Goal: Task Accomplishment & Management: Manage account settings

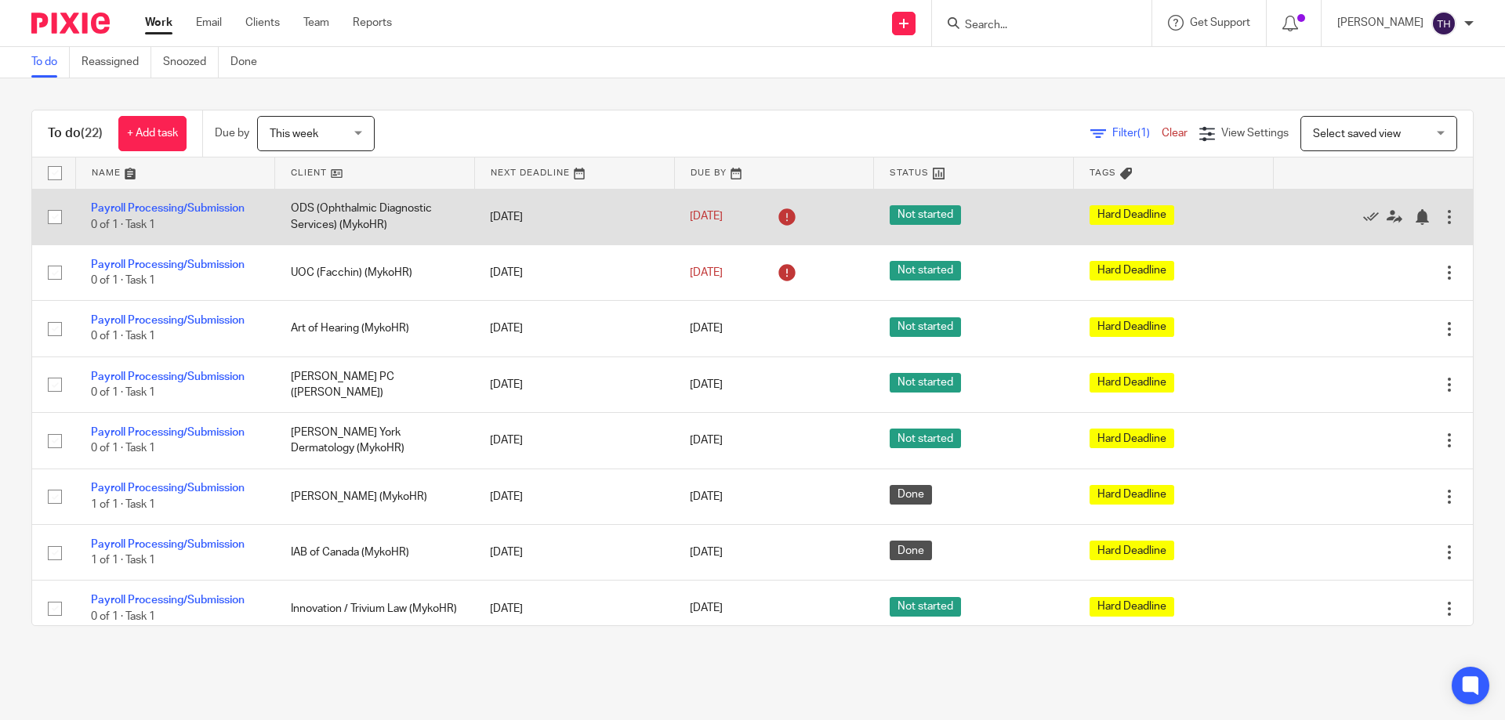
click at [1441, 219] on div at bounding box center [1449, 217] width 16 height 16
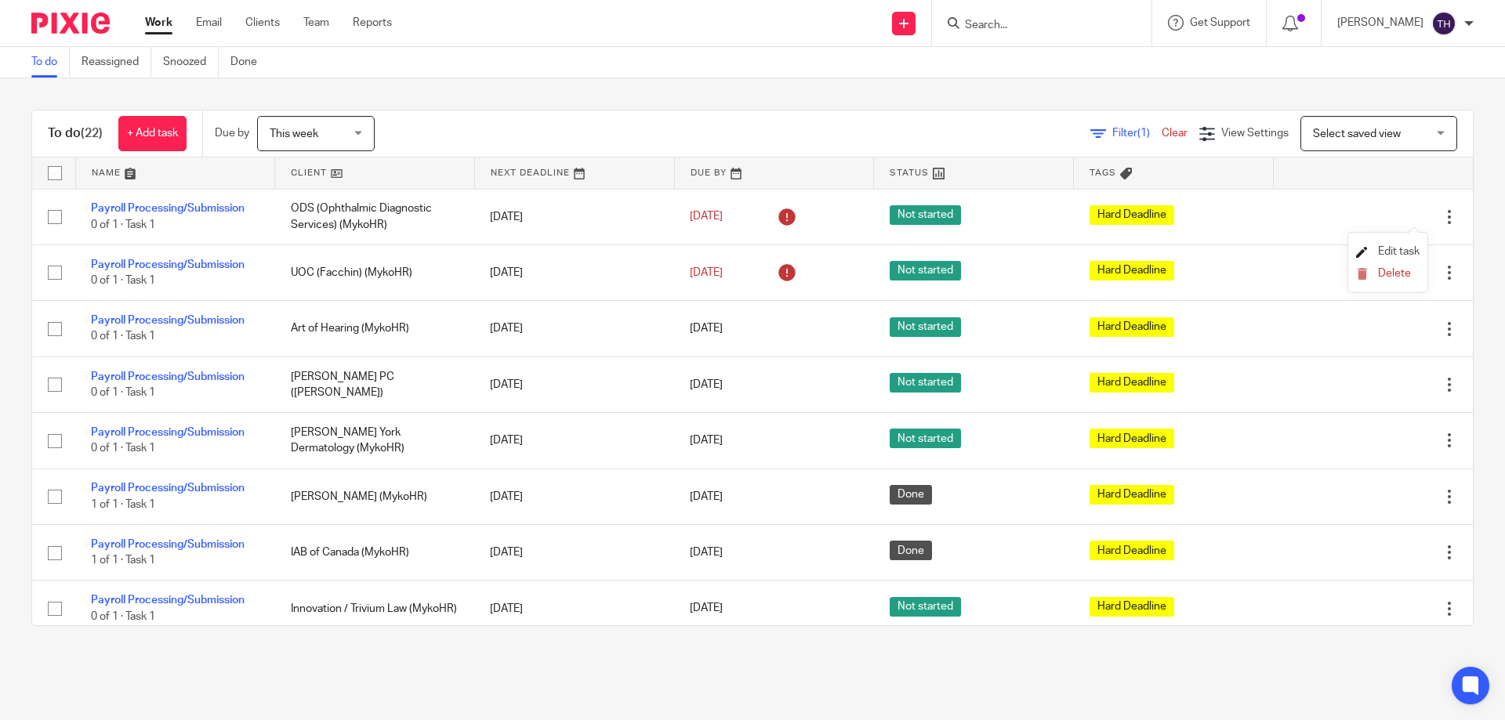
click at [1379, 248] on span "Edit task" at bounding box center [1399, 251] width 42 height 11
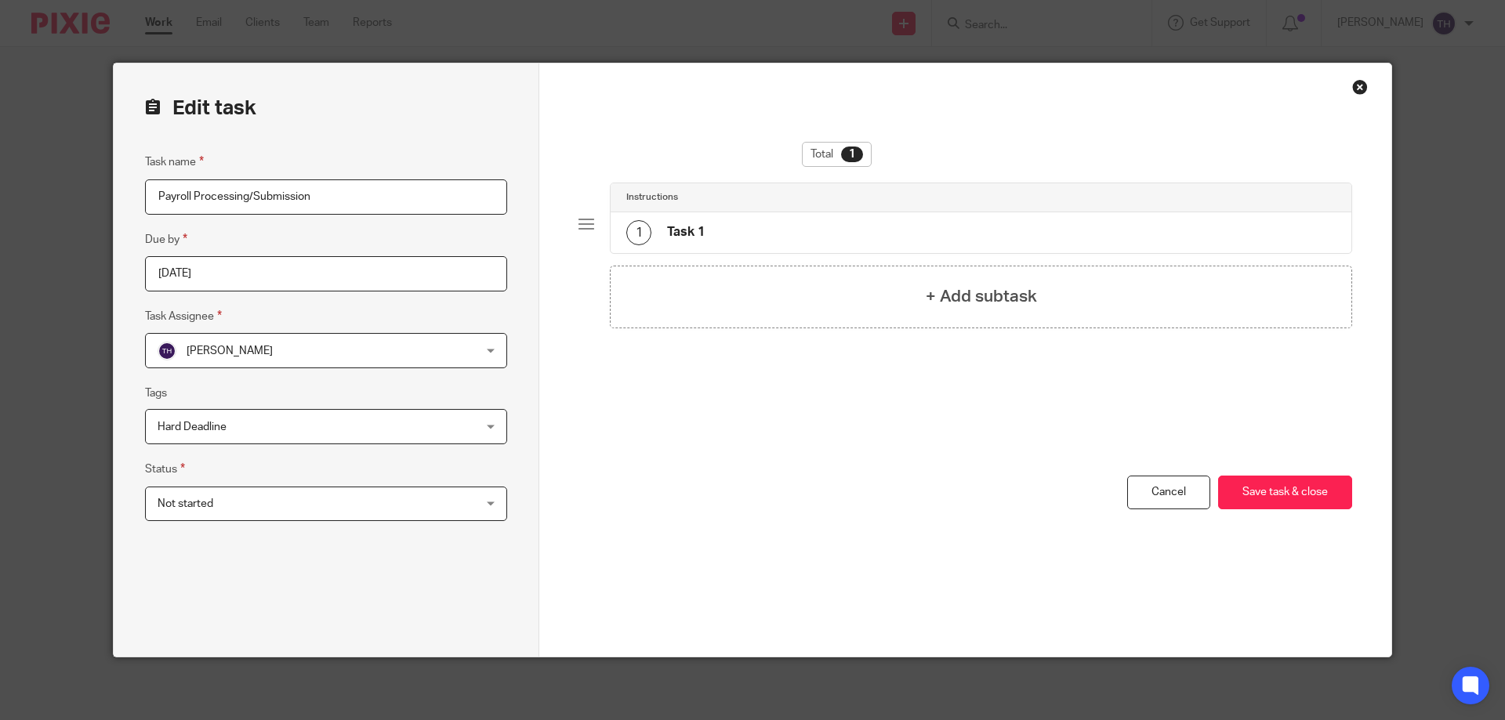
click at [320, 271] on input "2025-08-08" at bounding box center [326, 273] width 362 height 35
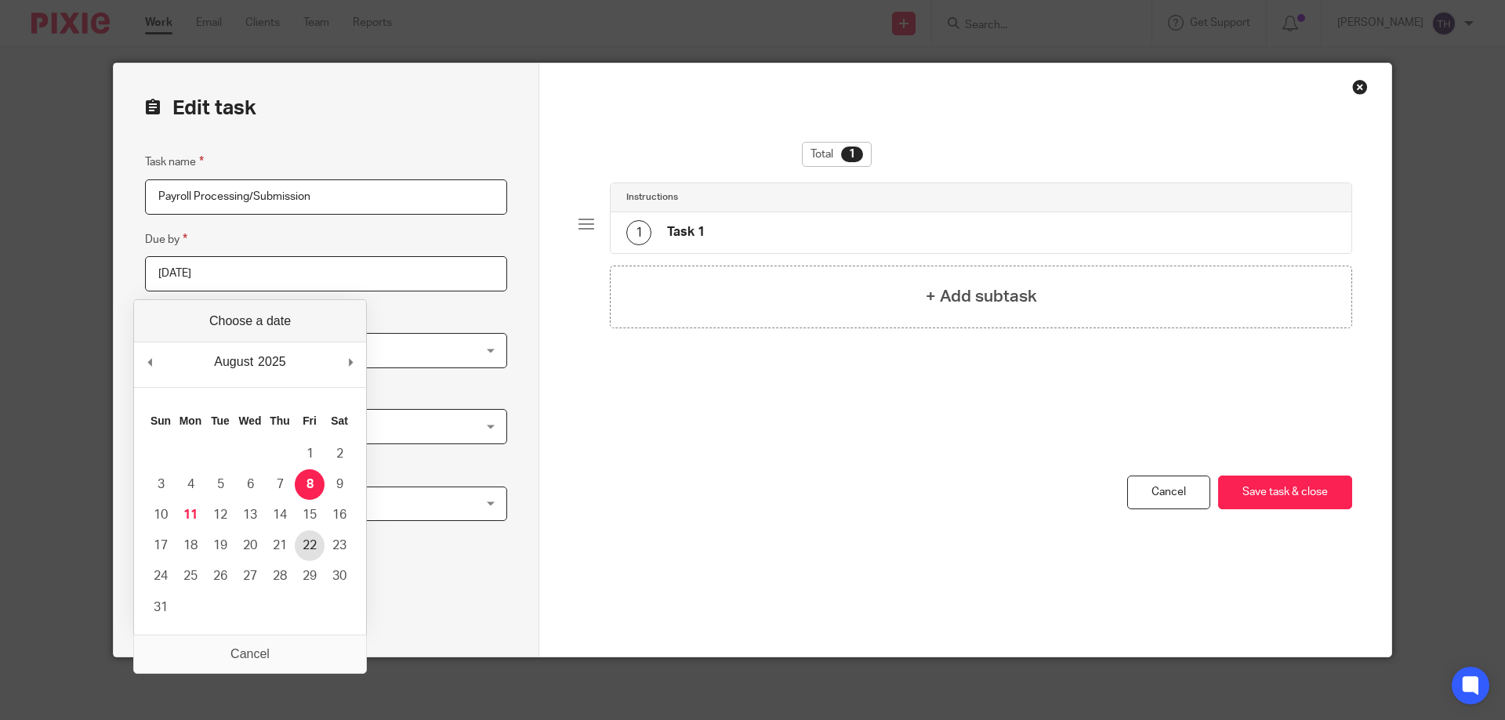
type input "2025-08-22"
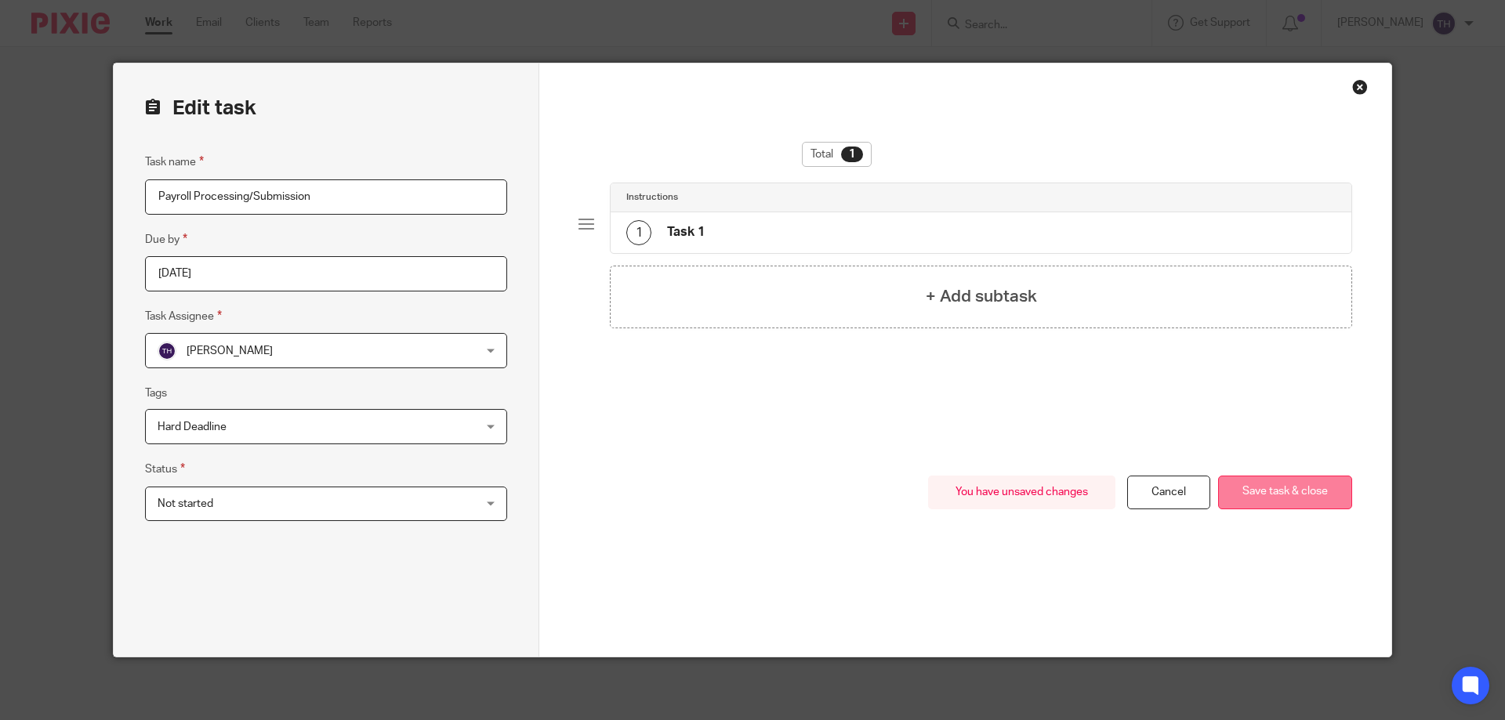
click at [1250, 499] on button "Save task & close" at bounding box center [1285, 493] width 134 height 34
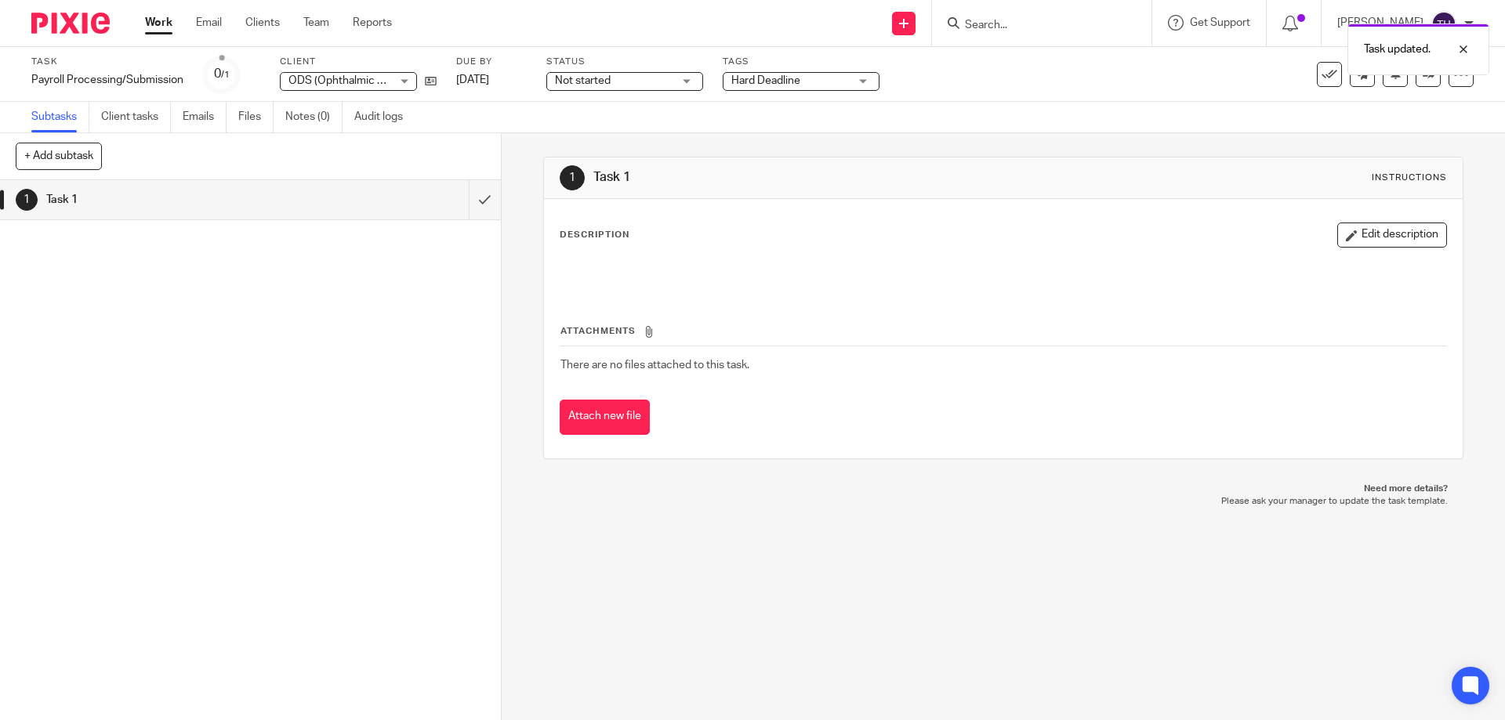
click at [106, 29] on img at bounding box center [70, 23] width 78 height 21
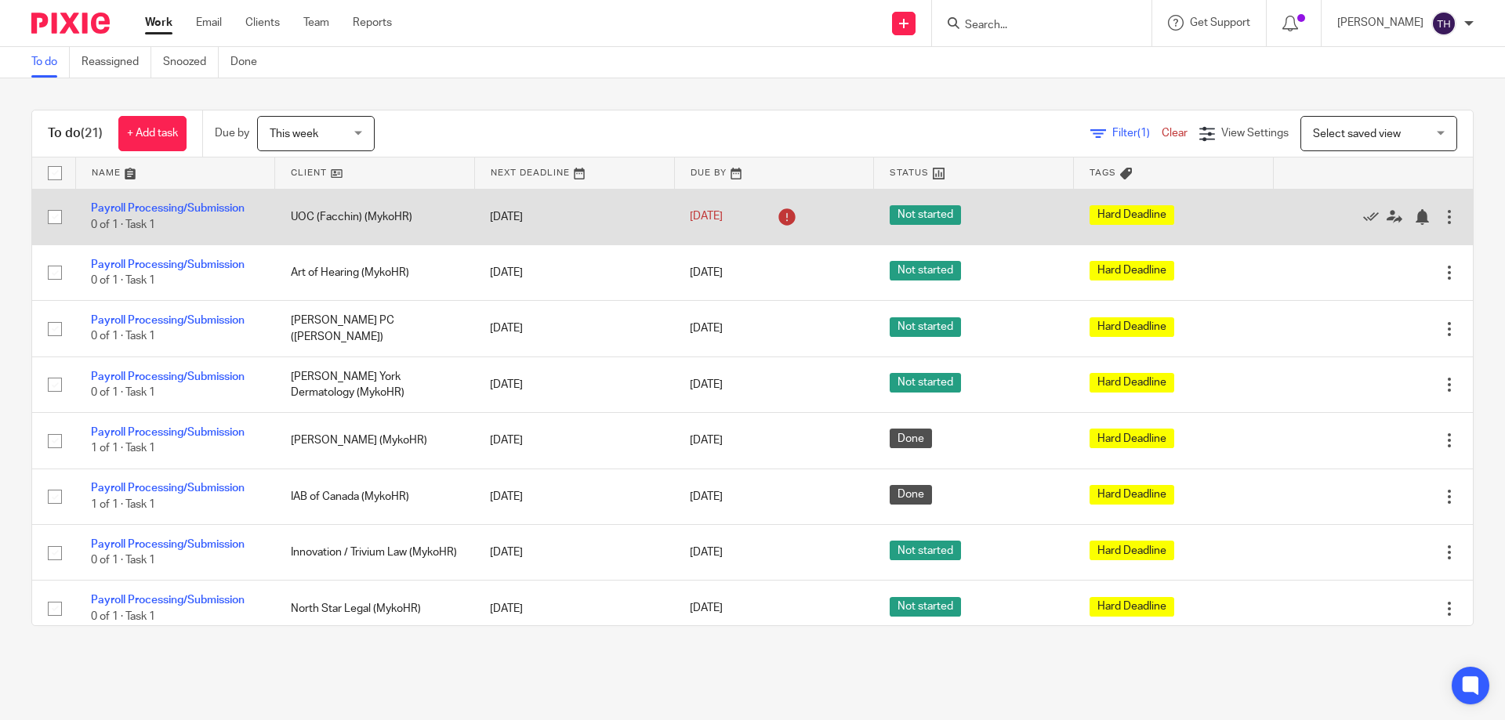
click at [1441, 217] on div at bounding box center [1449, 217] width 16 height 16
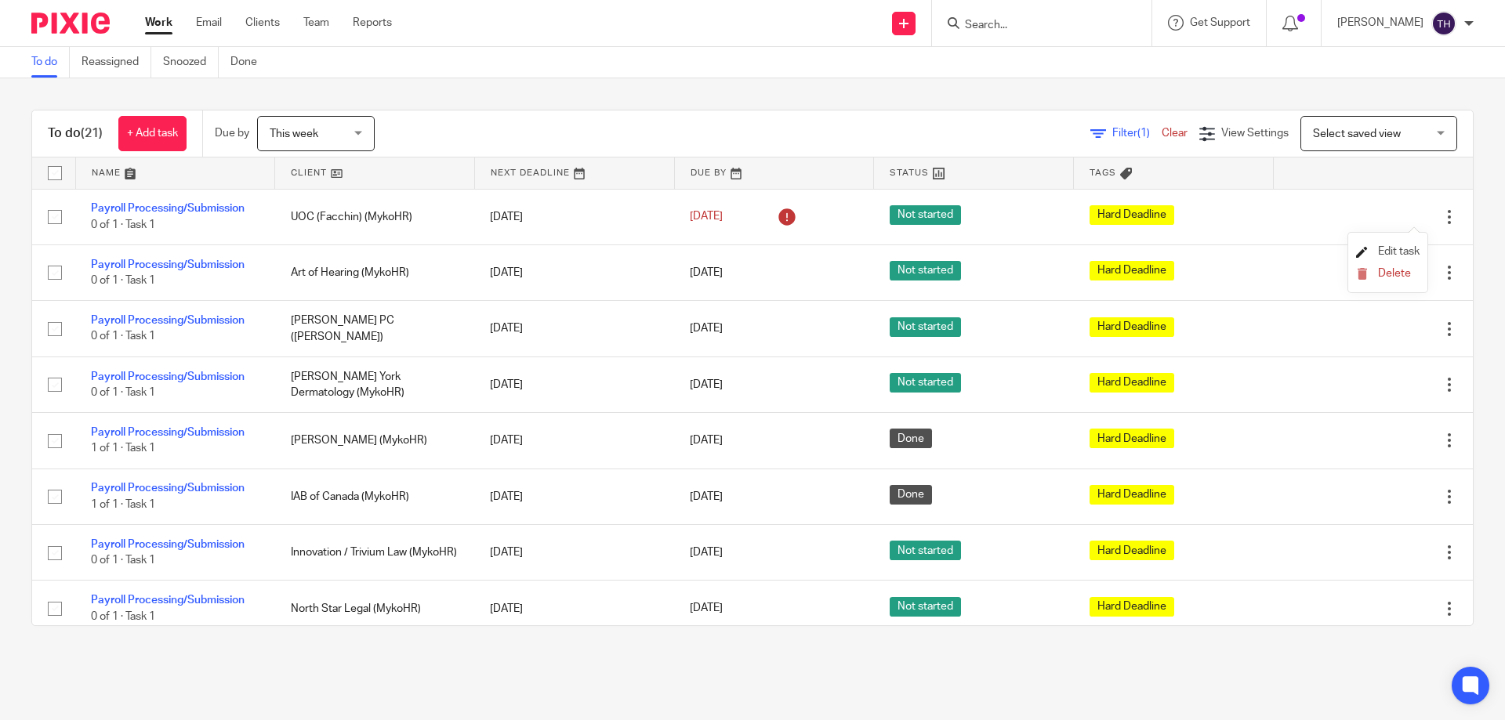
click at [1380, 250] on span "Edit task" at bounding box center [1399, 251] width 42 height 11
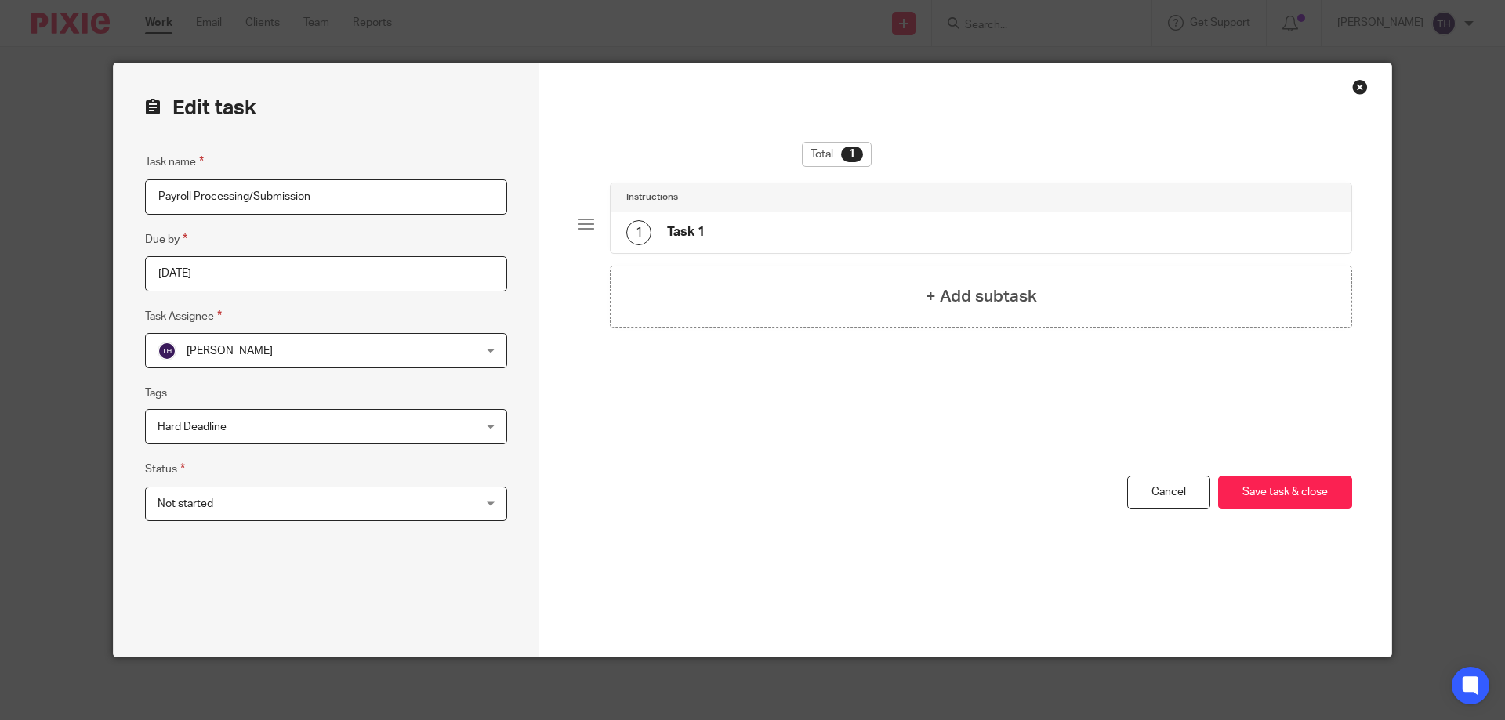
click at [388, 278] on input "2025-08-08" at bounding box center [326, 273] width 362 height 35
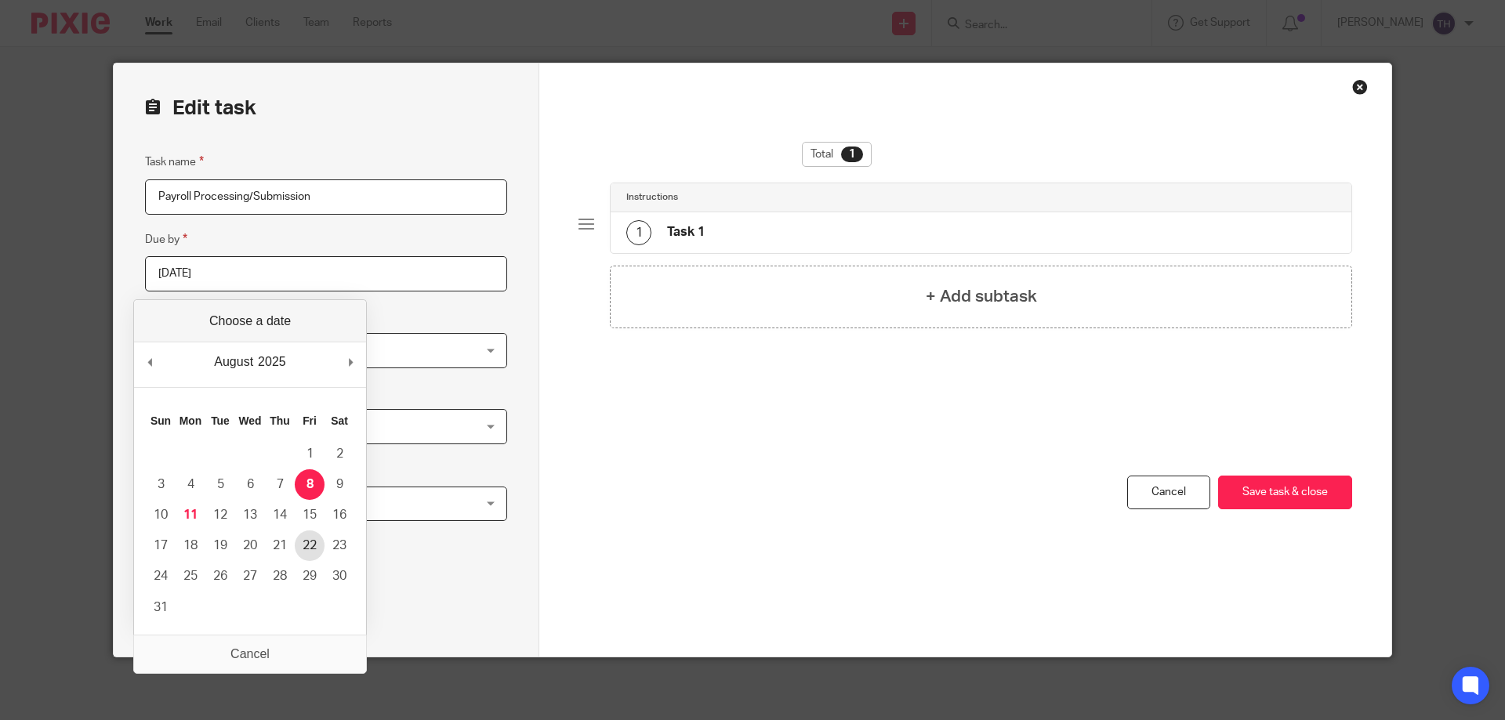
type input "2025-08-22"
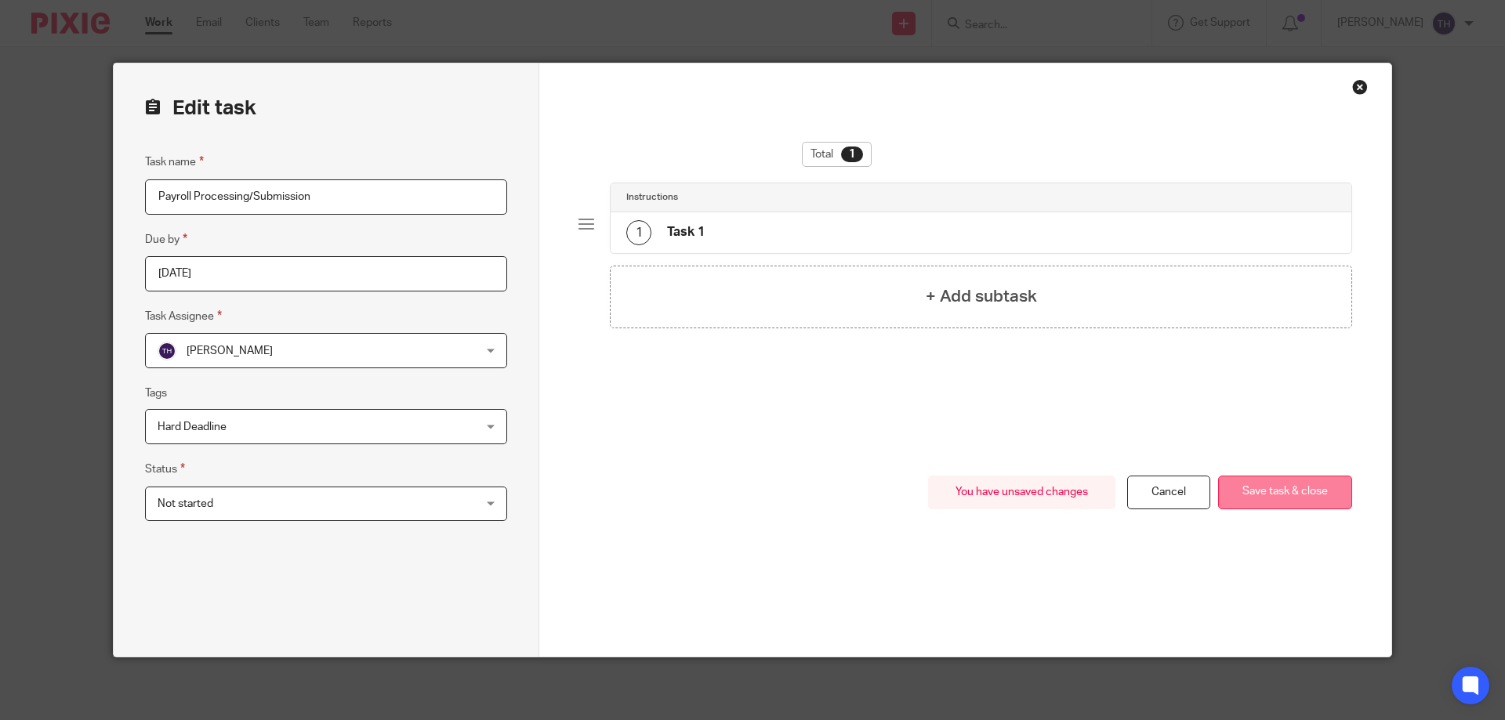
click at [1235, 499] on button "Save task & close" at bounding box center [1285, 493] width 134 height 34
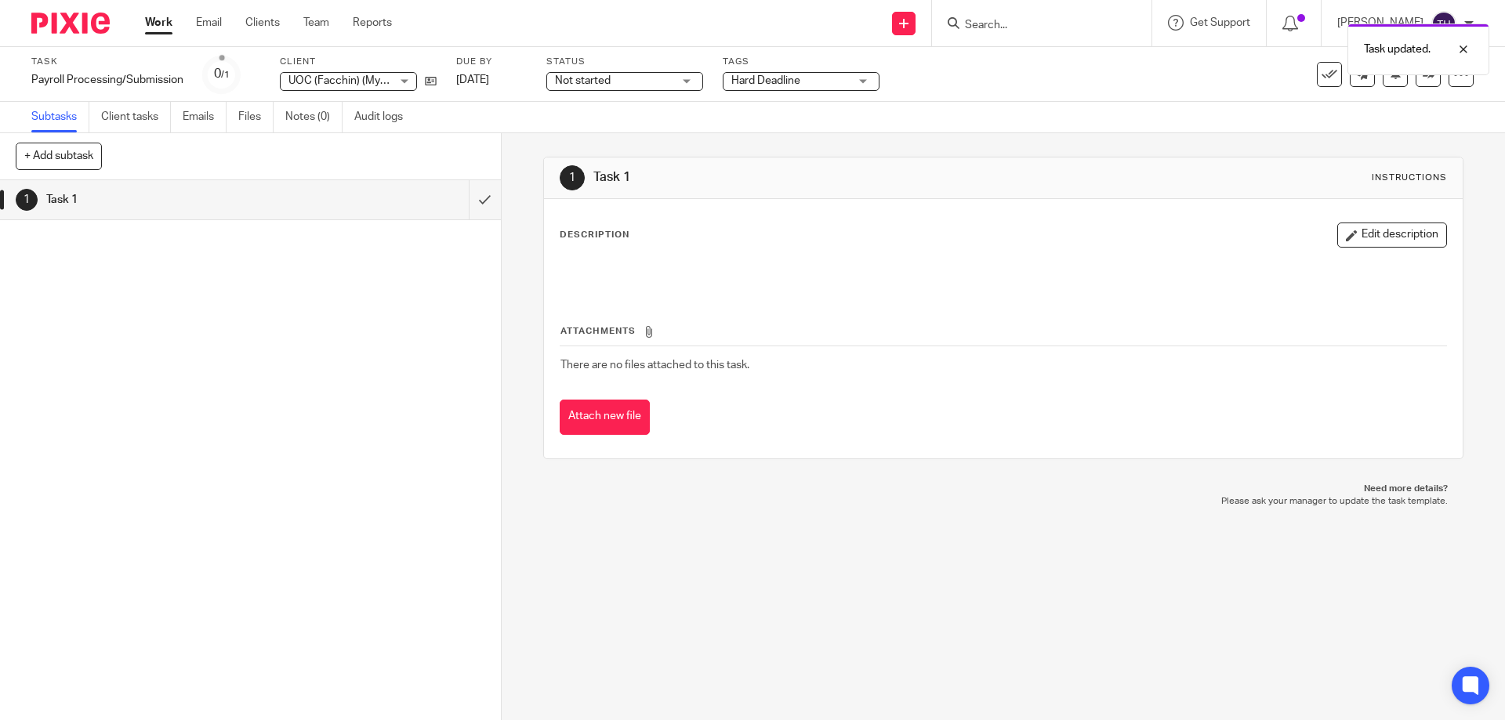
drag, startPoint x: 979, startPoint y: 517, endPoint x: 682, endPoint y: 344, distance: 343.9
click at [978, 517] on div "1 Task 1 Instructions Description Edit description Attachments There are no fil…" at bounding box center [1003, 426] width 1003 height 587
click at [85, 22] on img at bounding box center [70, 23] width 78 height 21
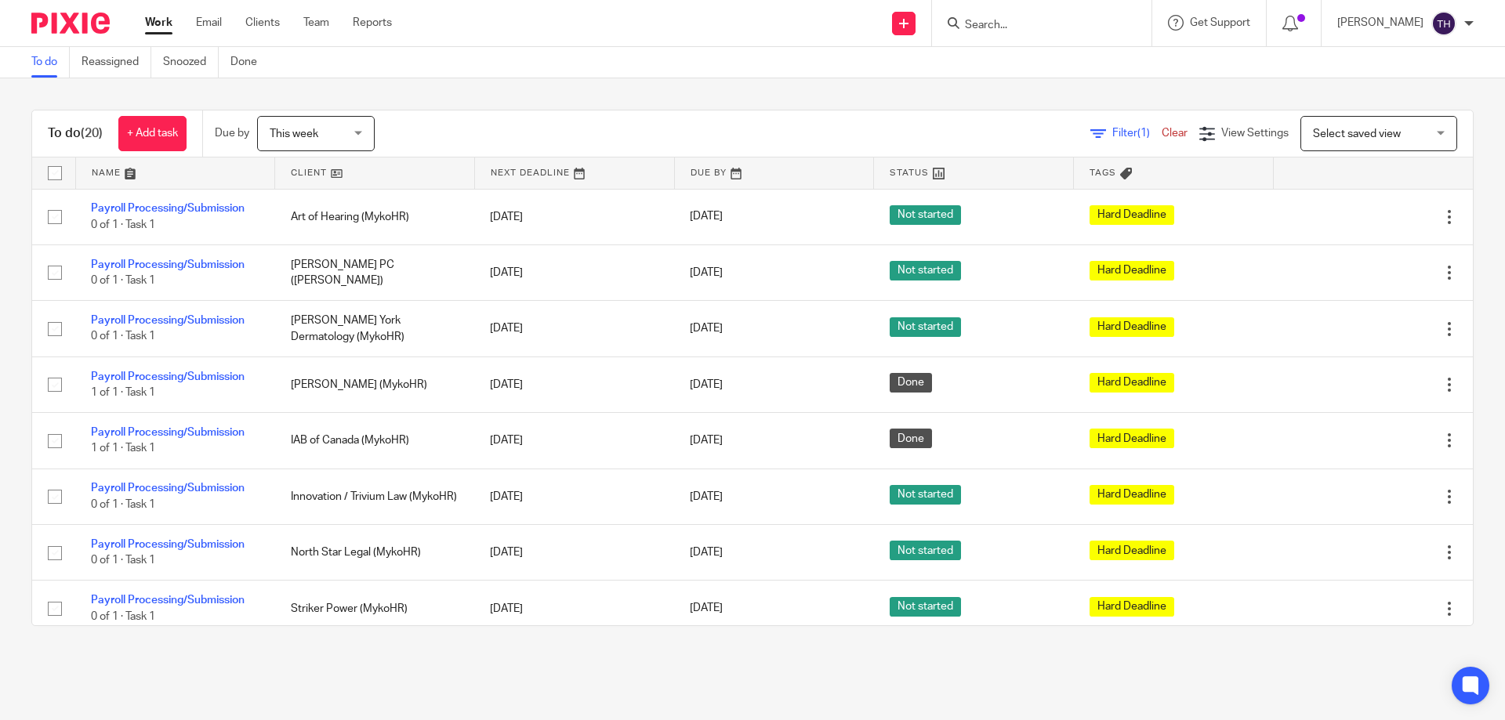
click at [1071, 21] on input "Search" at bounding box center [1033, 26] width 141 height 14
click at [1023, 20] on input "Search" at bounding box center [1033, 26] width 141 height 14
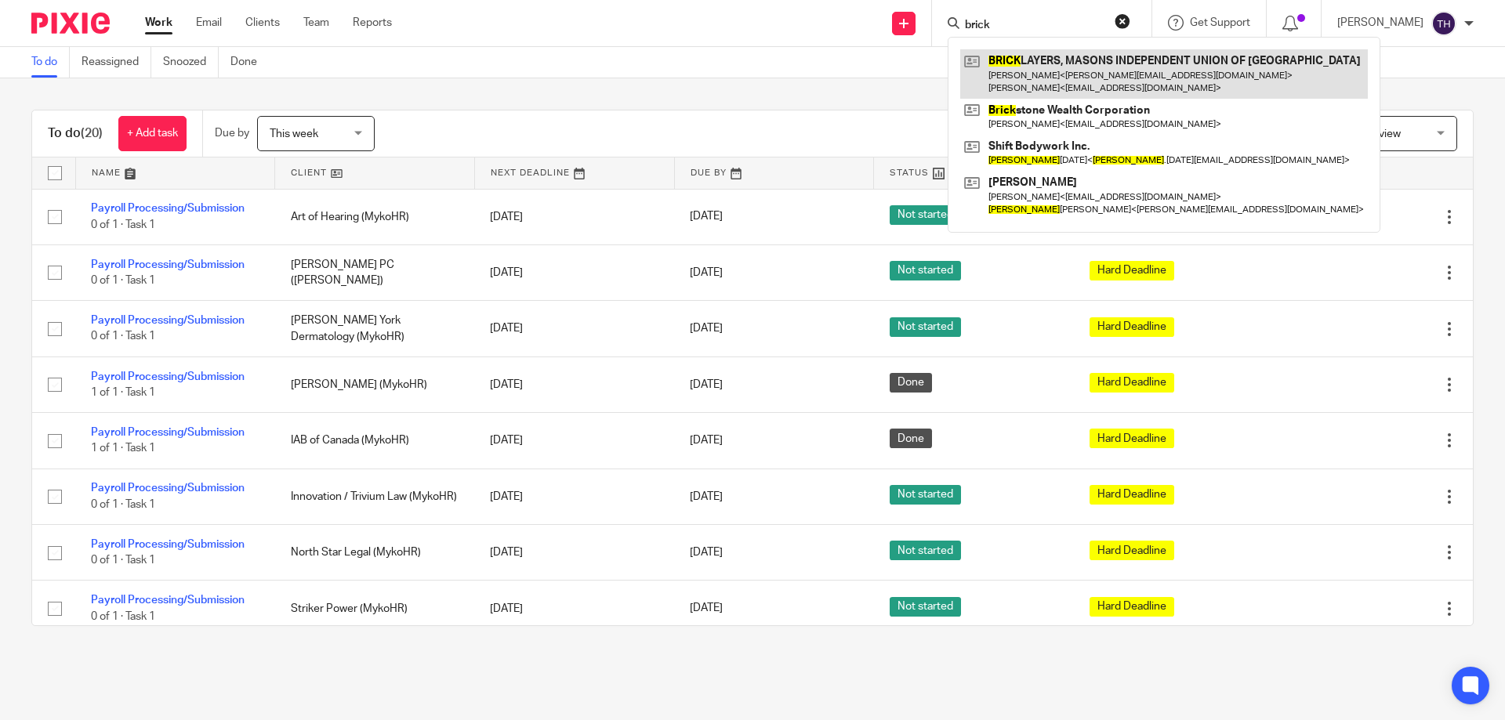
type input "brick"
click at [1042, 71] on link at bounding box center [1164, 73] width 408 height 49
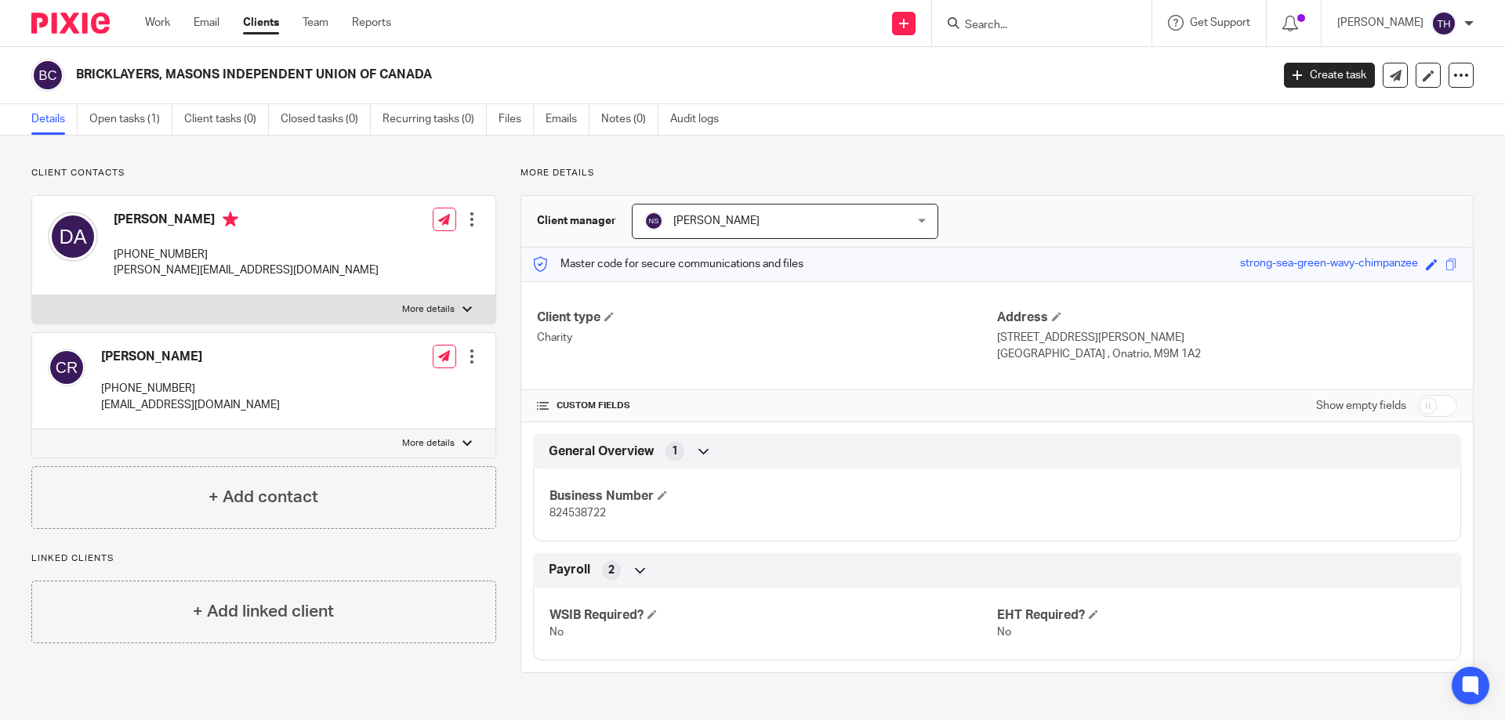
click at [556, 511] on span "824538722" at bounding box center [577, 513] width 56 height 11
copy span "824538722"
click at [659, 616] on h4 "WSIB Required?" at bounding box center [773, 615] width 448 height 16
click at [656, 617] on span at bounding box center [651, 614] width 9 height 9
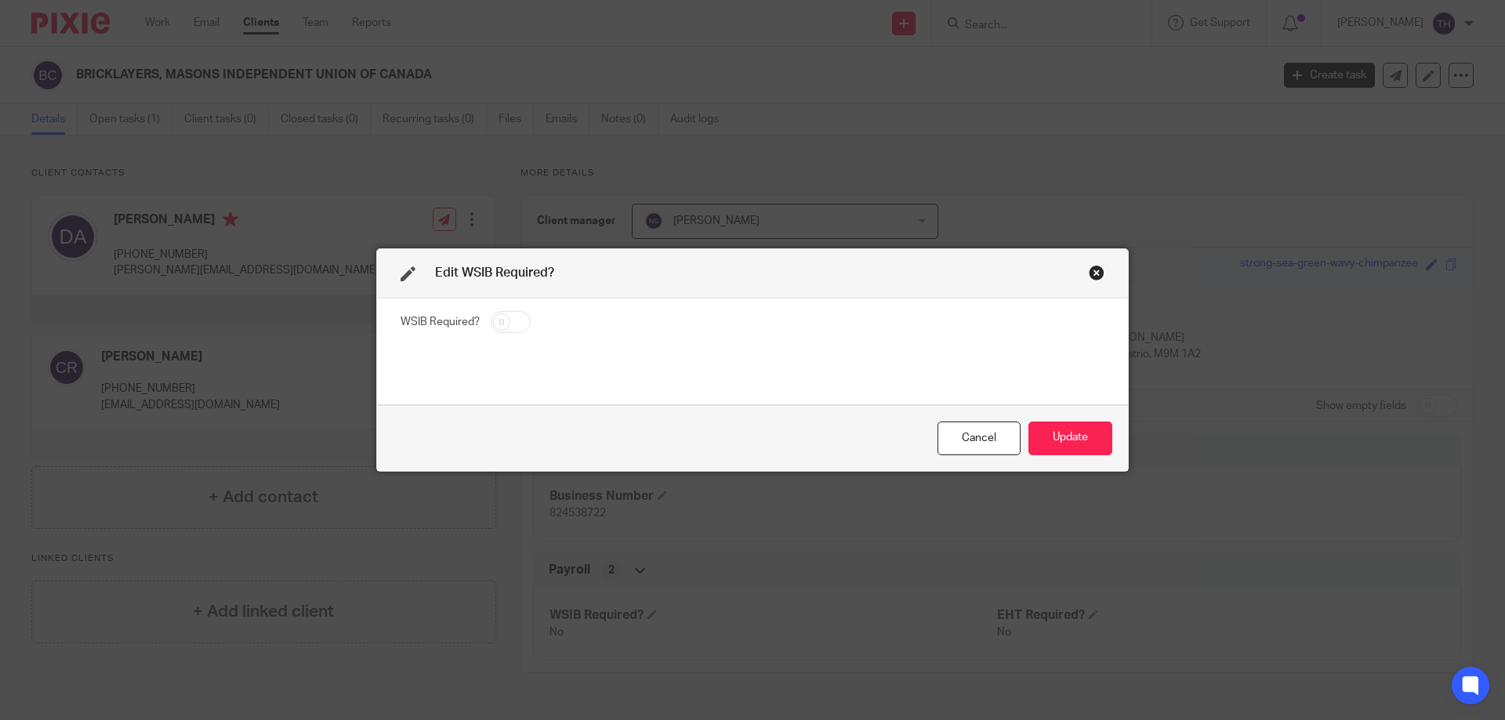
drag, startPoint x: 495, startPoint y: 317, endPoint x: 513, endPoint y: 317, distance: 18.8
click at [495, 316] on input "checkbox" at bounding box center [511, 322] width 40 height 22
checkbox input "true"
click at [1077, 437] on button "Update" at bounding box center [1070, 439] width 84 height 34
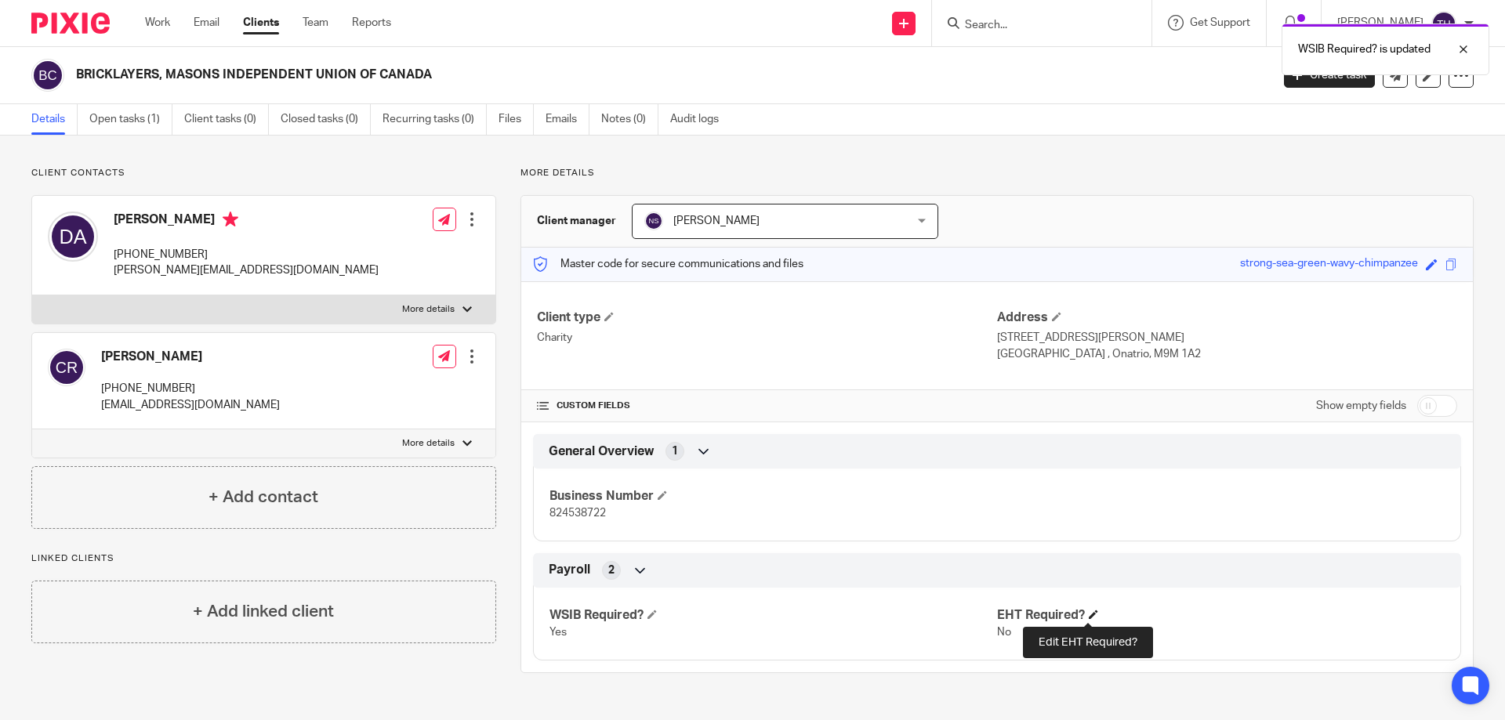
click at [1089, 618] on span at bounding box center [1093, 614] width 9 height 9
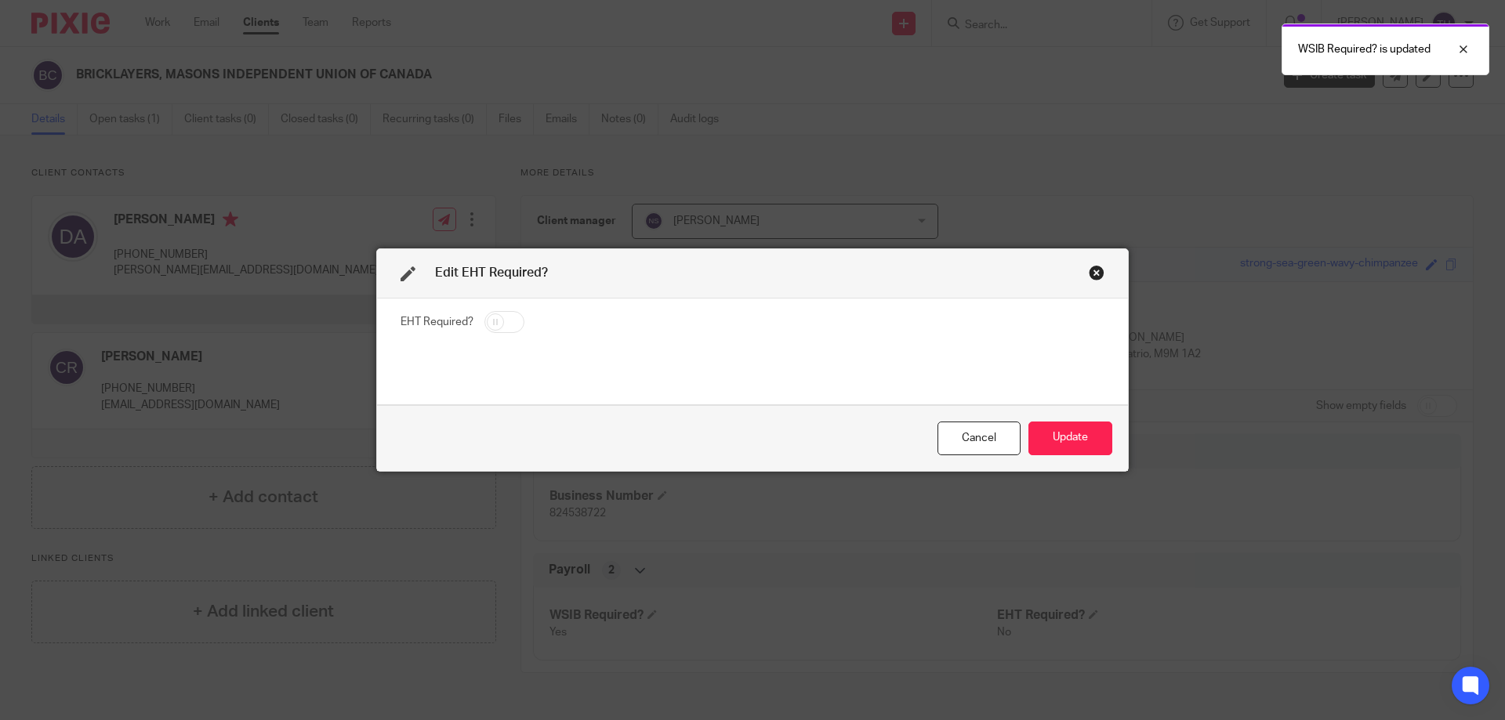
click at [503, 322] on input "checkbox" at bounding box center [504, 322] width 40 height 22
checkbox input "true"
click at [1075, 430] on button "Update" at bounding box center [1070, 439] width 84 height 34
click at [1071, 442] on button "Update" at bounding box center [1070, 439] width 84 height 34
